Goal: Find specific page/section: Find specific page/section

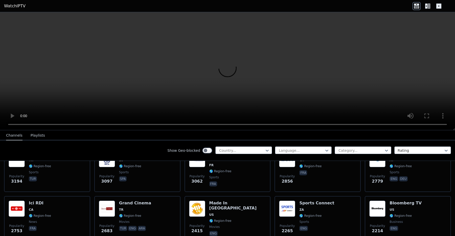
scroll to position [174, 0]
click at [247, 151] on div at bounding box center [242, 150] width 46 height 5
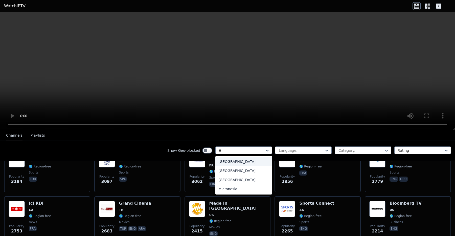
type input "***"
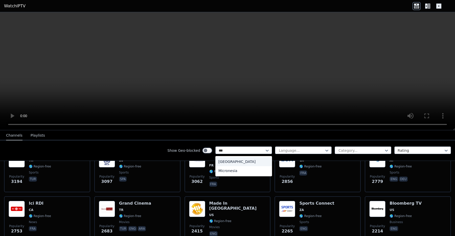
click at [230, 160] on div "[GEOGRAPHIC_DATA]" at bounding box center [243, 161] width 57 height 9
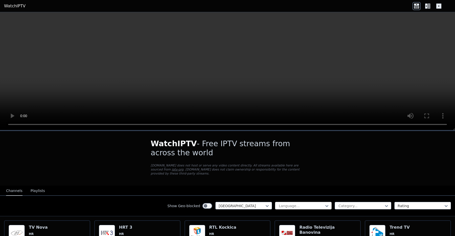
click at [285, 205] on div at bounding box center [301, 205] width 46 height 5
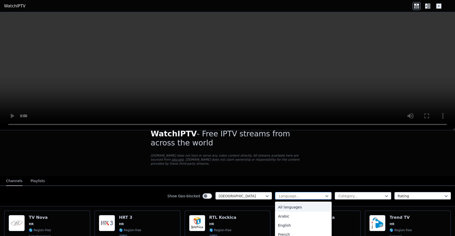
scroll to position [9, 0]
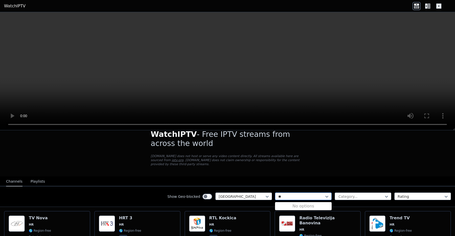
type input "*"
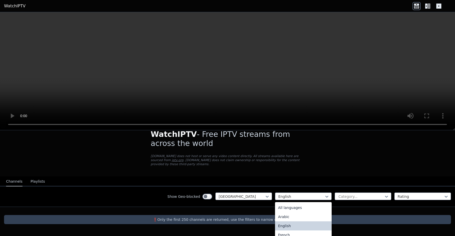
click at [288, 201] on div "Show Geo-blocked Croatia option English, selected. English selected, 3 of 22. 2…" at bounding box center [227, 196] width 455 height 20
click at [288, 210] on div "All languages" at bounding box center [303, 207] width 57 height 9
